Goal: Task Accomplishment & Management: Use online tool/utility

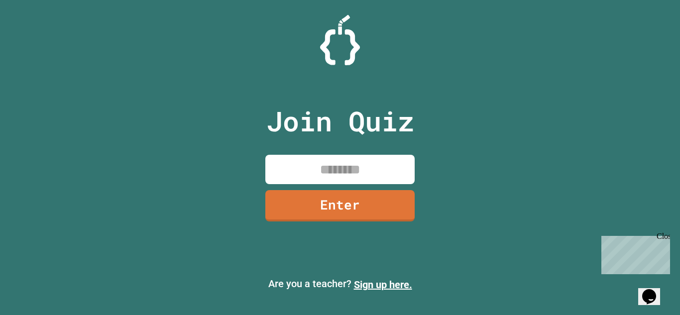
click at [342, 179] on input at bounding box center [339, 169] width 149 height 29
type input "********"
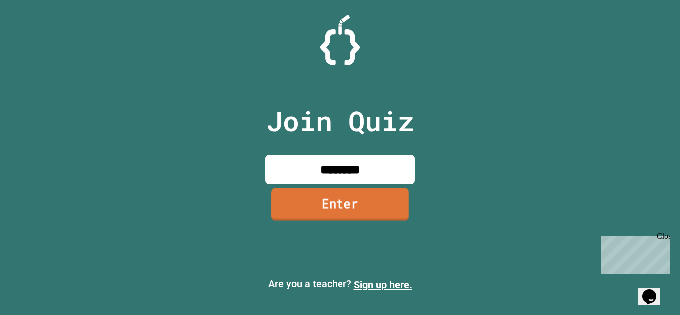
click at [312, 196] on link "Enter" at bounding box center [339, 204] width 137 height 33
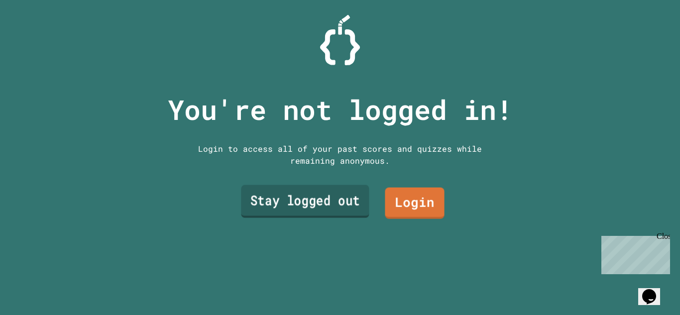
click at [326, 207] on link "Stay logged out" at bounding box center [305, 201] width 128 height 33
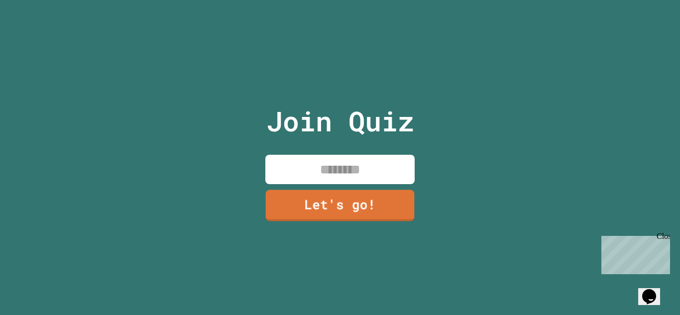
click at [320, 171] on input at bounding box center [339, 169] width 149 height 29
type input "*****"
click at [315, 192] on link "Let's go!" at bounding box center [339, 204] width 147 height 33
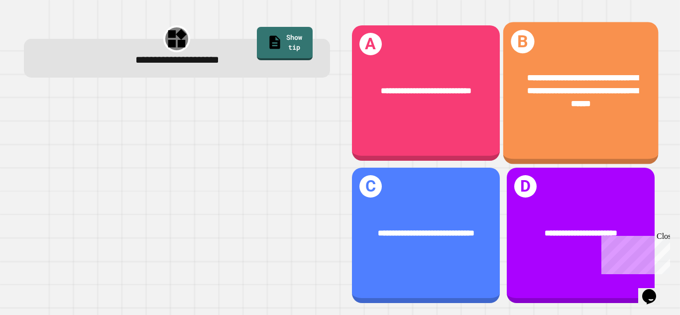
click at [572, 89] on span "**********" at bounding box center [582, 90] width 111 height 34
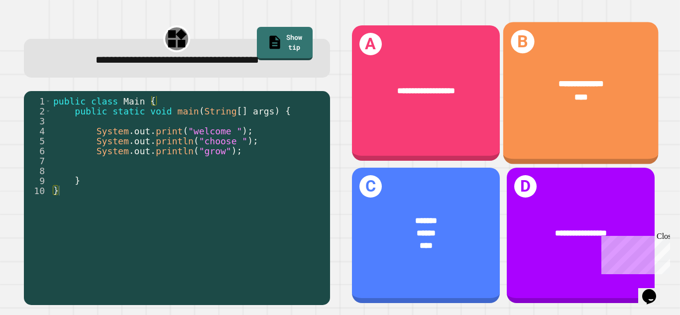
click at [573, 104] on div "**********" at bounding box center [580, 90] width 155 height 60
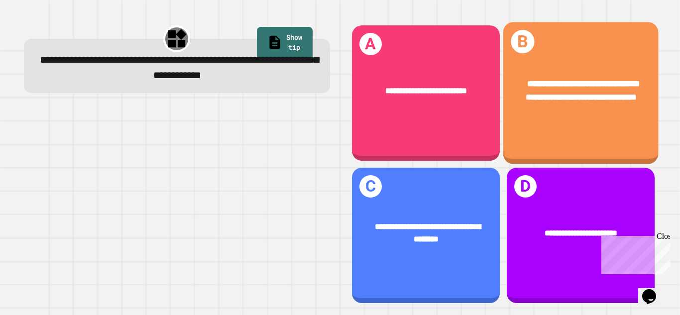
click at [545, 120] on div "**********" at bounding box center [580, 90] width 155 height 60
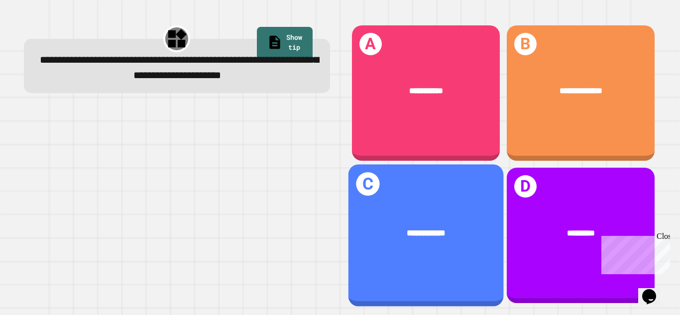
click at [459, 193] on div "**********" at bounding box center [425, 235] width 155 height 142
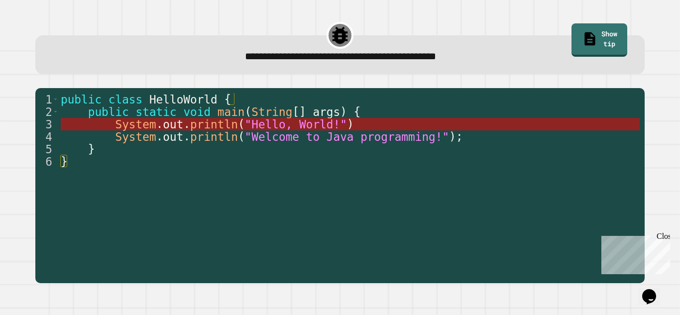
click at [315, 121] on span ""Hello, World!"" at bounding box center [296, 124] width 102 height 13
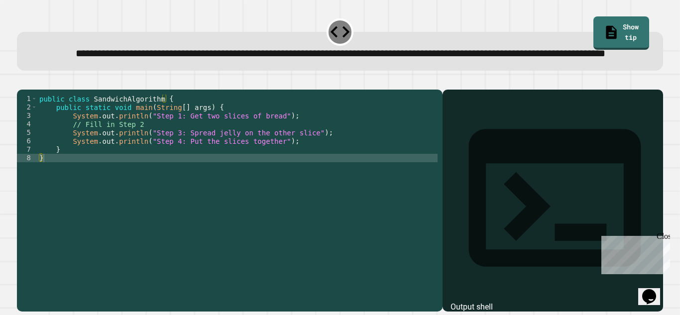
click at [218, 151] on div "public class SandwichAlgorithm { public static void main ( String [ ] args ) { …" at bounding box center [237, 188] width 400 height 186
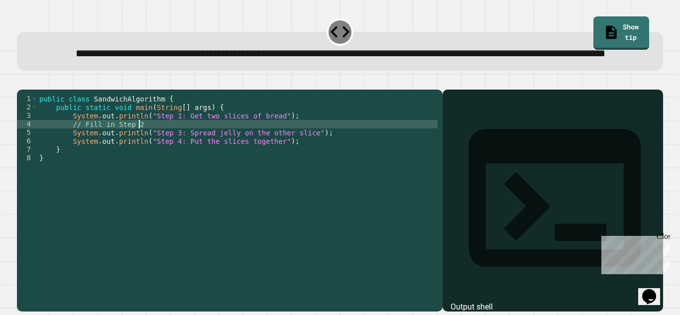
click at [270, 178] on div "public class SandwichAlgorithm { public static void main ( String [ ] args ) { …" at bounding box center [237, 188] width 400 height 186
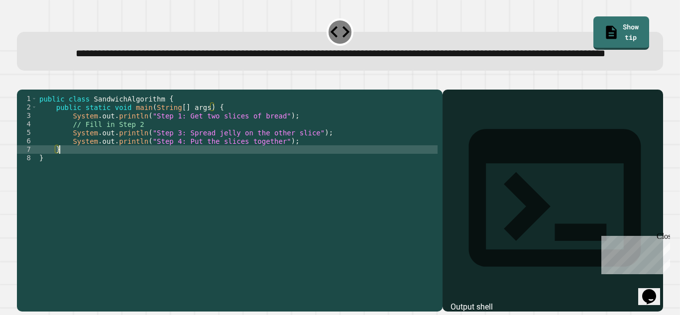
click at [286, 173] on div "public class SandwichAlgorithm { public static void main ( String [ ] args ) { …" at bounding box center [237, 188] width 400 height 186
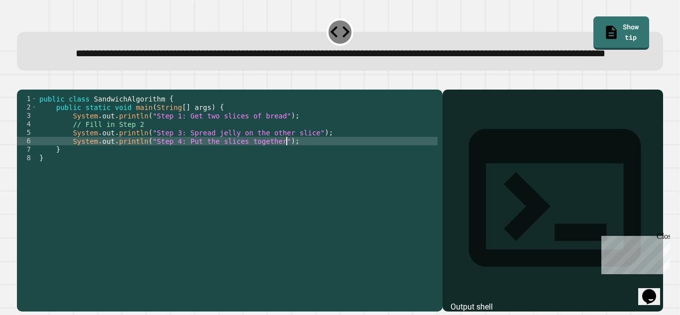
type textarea "**********"
click at [146, 156] on div "public class SandwichAlgorithm { public static void main ( String [ ] args ) { …" at bounding box center [237, 188] width 400 height 186
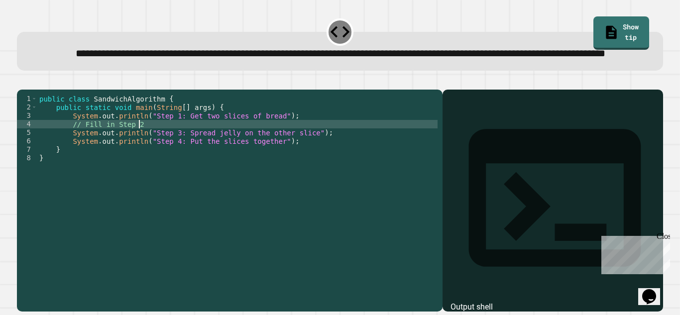
scroll to position [0, 12]
click at [278, 146] on div "public class SandwichAlgorithm { public static void main ( String [ ] args ) { …" at bounding box center [237, 188] width 400 height 186
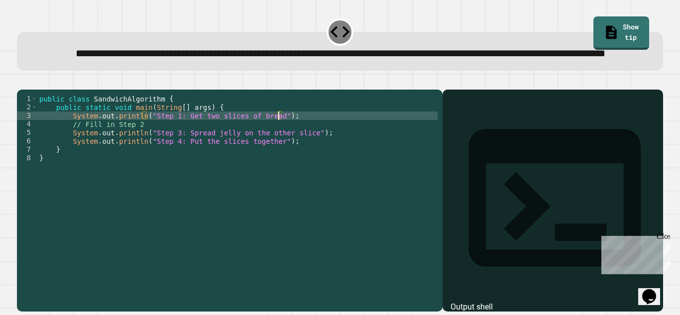
click at [227, 137] on div "public class SandwichAlgorithm { public static void main ( String [ ] args ) { …" at bounding box center [237, 188] width 400 height 186
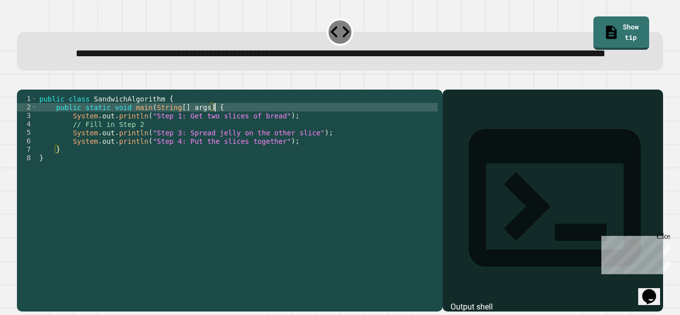
click at [179, 137] on div "public class SandwichAlgorithm { public static void main ( String [ ] args ) { …" at bounding box center [237, 188] width 400 height 186
click at [227, 149] on div "public class SandwichAlgorithm { public static void main ( String [ ] args ) { …" at bounding box center [237, 188] width 400 height 186
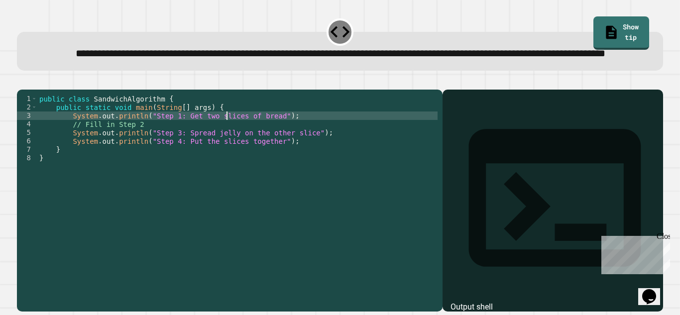
click at [22, 82] on icon "button" at bounding box center [22, 82] width 0 height 0
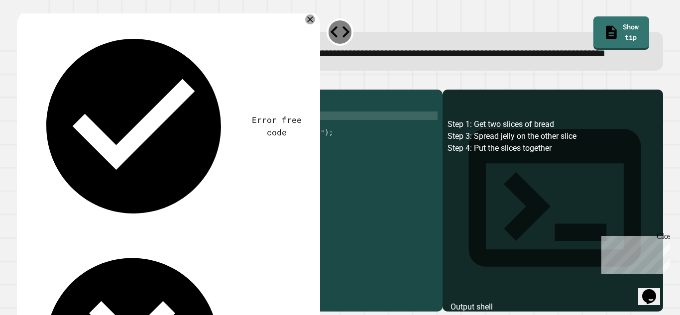
click at [150, 155] on div "public class SandwichAlgorithm { public static void main ( String [ ] args ) { …" at bounding box center [237, 188] width 400 height 186
click at [137, 143] on div "public class SandwichAlgorithm { public static void main ( String [ ] args ) { …" at bounding box center [237, 188] width 400 height 186
click at [185, 135] on div "public class SandwichAlgorithm { public static void main ( String [ ] args ) { …" at bounding box center [237, 188] width 400 height 186
click at [157, 141] on div "public class SandwichAlgorithm { public static void main ( String [ ] args ) { …" at bounding box center [237, 188] width 400 height 186
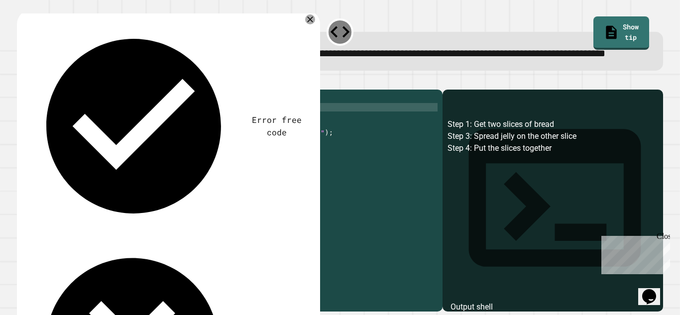
click at [149, 141] on div "public class SandwichAlgorithm { public static void main ( String [ ] args ) { …" at bounding box center [237, 188] width 400 height 186
click at [178, 140] on div "public class SandwichAlgorithm { public static void main ( String [ ] args ) { …" at bounding box center [237, 188] width 400 height 186
click at [201, 145] on div "public class SandwichAlgorithm { public static void main ( String [ ] args ) { …" at bounding box center [237, 188] width 400 height 186
click at [180, 153] on div "public class SandwichAlgorithm { public static void main ( String [ ] args ) { …" at bounding box center [237, 188] width 400 height 186
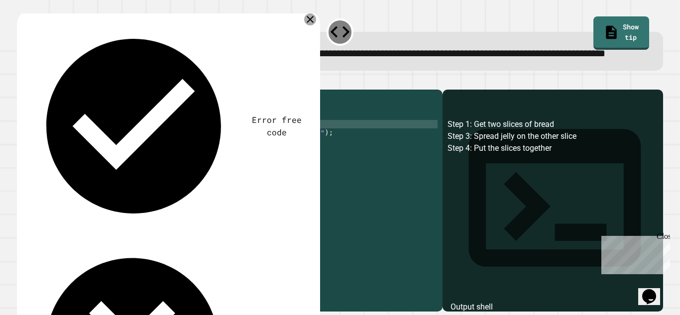
click at [313, 23] on icon at bounding box center [310, 19] width 7 height 7
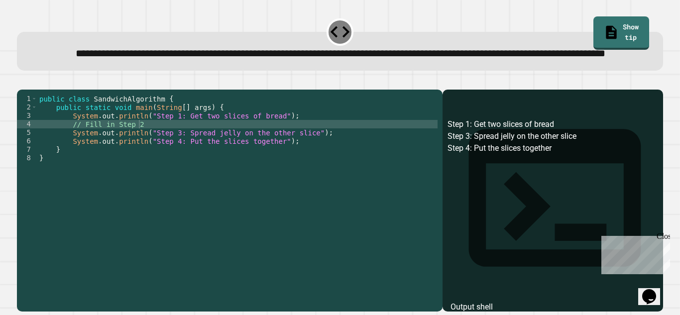
click at [70, 137] on div "public class SandwichAlgorithm { public static void main ( String [ ] args ) { …" at bounding box center [237, 188] width 400 height 186
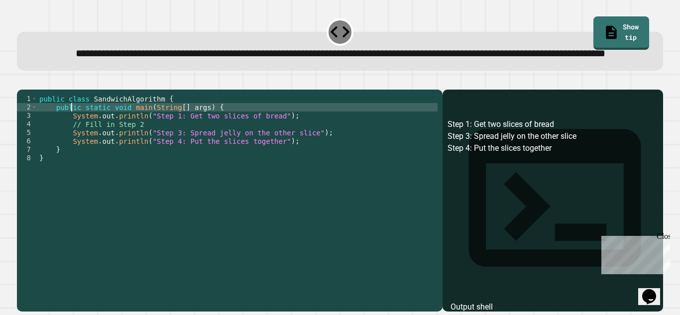
click at [70, 137] on div "public class SandwichAlgorithm { public static void main ( String [ ] args ) { …" at bounding box center [237, 188] width 400 height 186
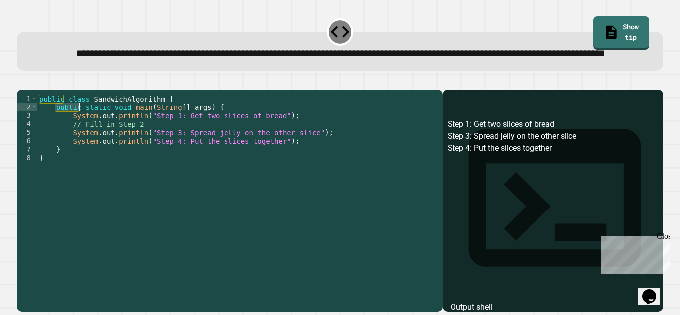
click at [108, 137] on div "public class SandwichAlgorithm { public static void main ( String [ ] args ) { …" at bounding box center [237, 188] width 400 height 186
drag, startPoint x: 217, startPoint y: 138, endPoint x: 56, endPoint y: 139, distance: 161.4
click at [56, 139] on div "public class SandwichAlgorithm { public static void main ( String [ ] args ) { …" at bounding box center [237, 188] width 400 height 186
click at [118, 153] on div "public class SandwichAlgorithm { public static void main ( String [ ] args ) { …" at bounding box center [237, 188] width 400 height 186
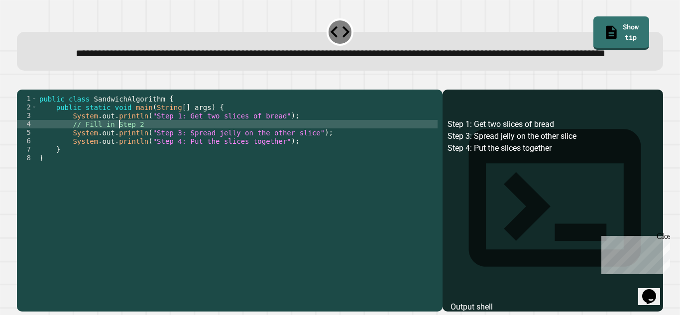
click at [118, 153] on div "public class SandwichAlgorithm { public static void main ( String [ ] args ) { …" at bounding box center [237, 188] width 400 height 186
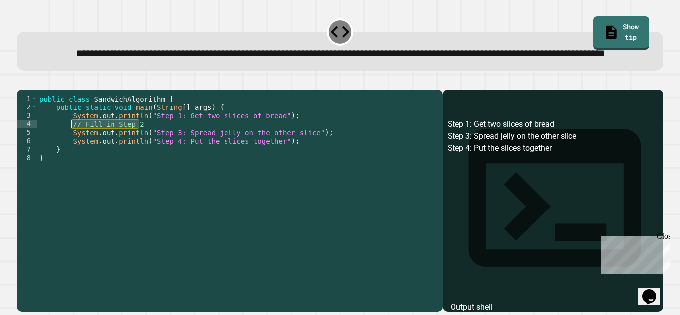
drag, startPoint x: 142, startPoint y: 154, endPoint x: 73, endPoint y: 154, distance: 69.2
click at [73, 154] on div "public class SandwichAlgorithm { public static void main ( String [ ] args ) { …" at bounding box center [237, 188] width 400 height 186
paste textarea "**********"
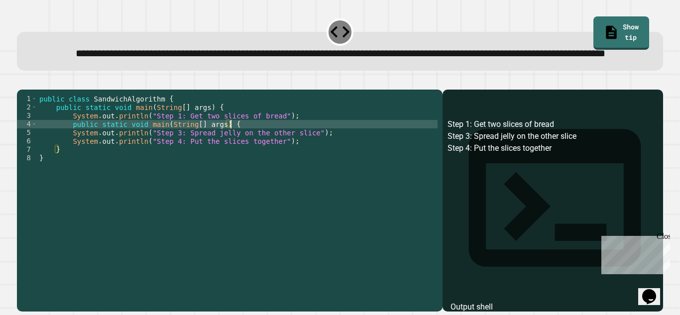
click at [22, 82] on icon "button" at bounding box center [22, 82] width 0 height 0
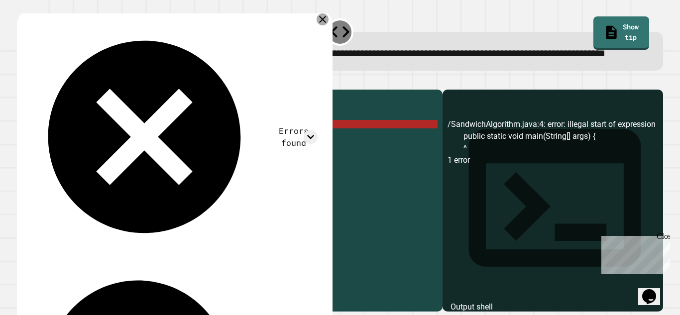
click at [323, 23] on icon at bounding box center [322, 19] width 7 height 7
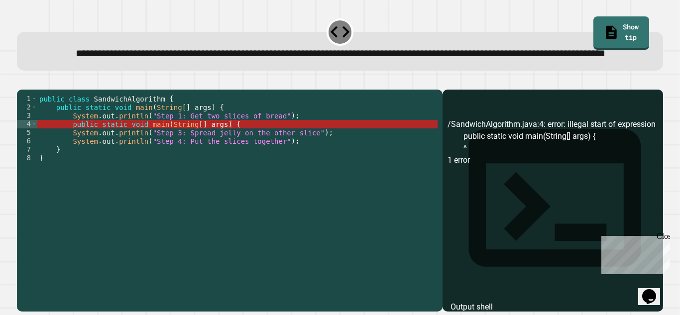
click at [236, 153] on div "public class SandwichAlgorithm { public static void main ( String [ ] args ) { …" at bounding box center [237, 188] width 400 height 186
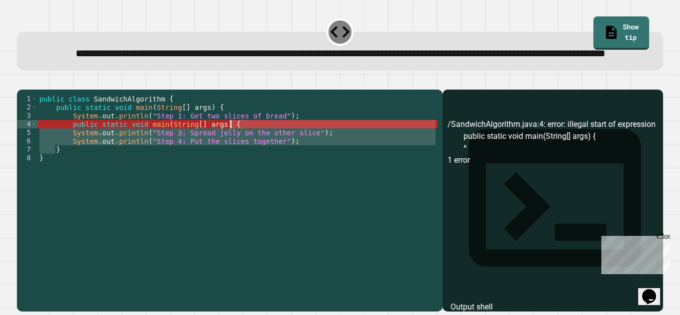
drag, startPoint x: 236, startPoint y: 153, endPoint x: 228, endPoint y: 153, distance: 8.0
click at [228, 153] on div "public class SandwichAlgorithm { public static void main ( String [ ] args ) { …" at bounding box center [237, 188] width 400 height 186
click at [42, 82] on icon "button" at bounding box center [42, 82] width 0 height 0
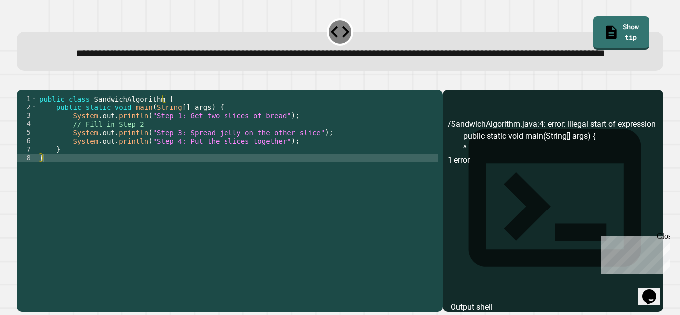
click at [134, 155] on div "public class SandwichAlgorithm { public static void main ( String [ ] args ) { …" at bounding box center [237, 179] width 400 height 169
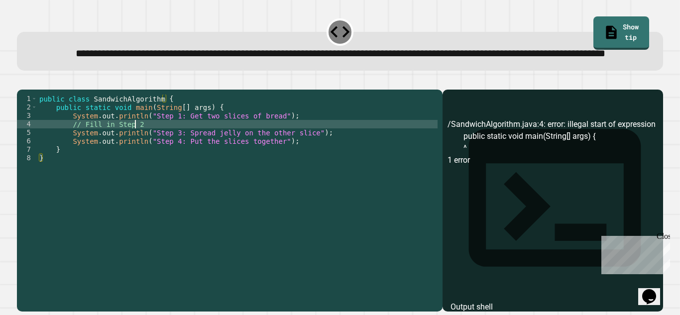
scroll to position [0, 2]
click at [212, 137] on div "public class SandwichAlgorithm { public static void main ( String [ ] args ) { …" at bounding box center [237, 188] width 400 height 186
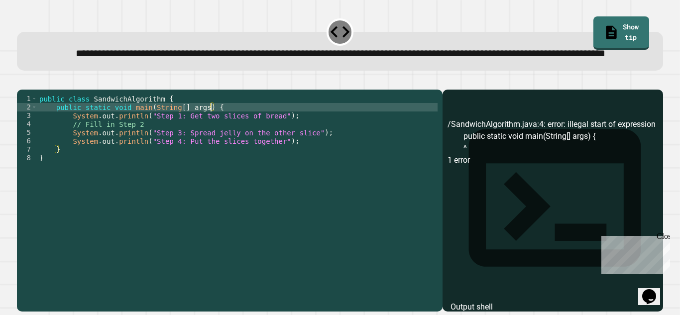
click at [221, 139] on div "public class SandwichAlgorithm { public static void main ( String [ ] args ) { …" at bounding box center [237, 188] width 400 height 186
click at [162, 157] on div "public class SandwichAlgorithm { public static void main ( String [ ] args ) { …" at bounding box center [237, 188] width 400 height 186
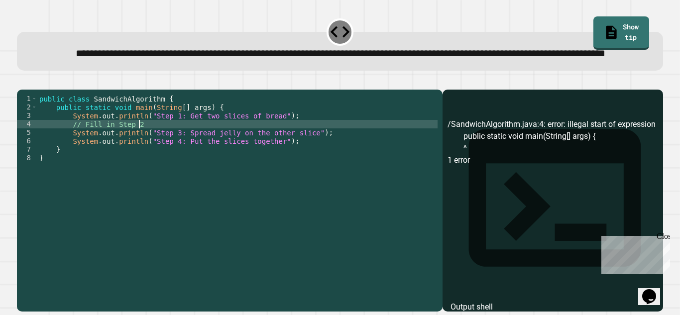
type textarea "**********"
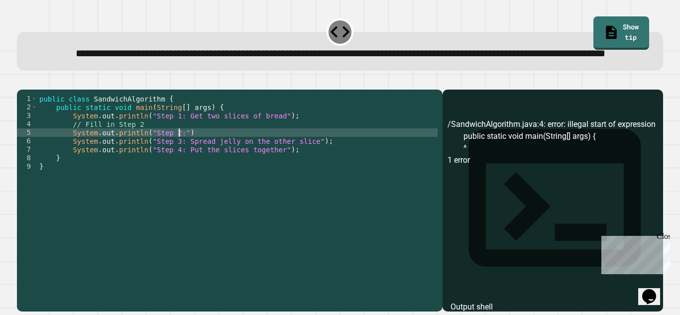
scroll to position [0, 17]
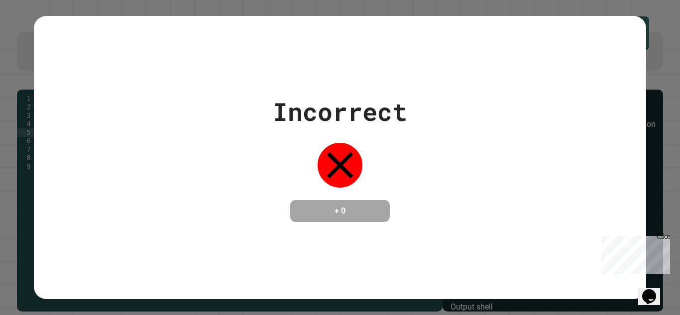
type textarea "**********"
click at [665, 239] on div "Close" at bounding box center [663, 238] width 12 height 12
click at [680, 68] on div "Incorrect + 0" at bounding box center [340, 157] width 680 height 315
